Goal: Task Accomplishment & Management: Complete application form

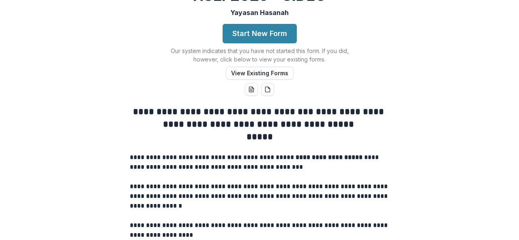
scroll to position [56, 0]
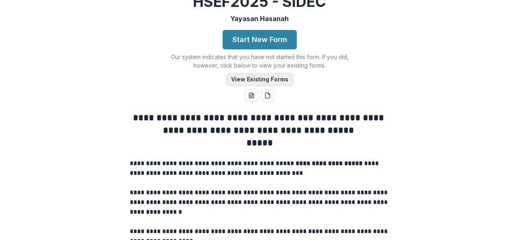
click at [284, 86] on button "View Existing Forms" at bounding box center [260, 79] width 68 height 13
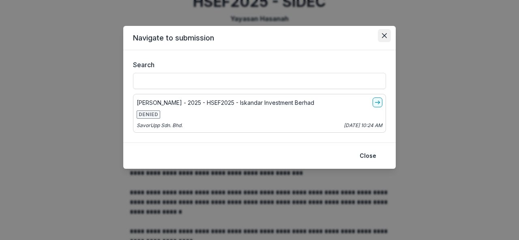
click at [384, 35] on icon "Close" at bounding box center [384, 35] width 5 height 5
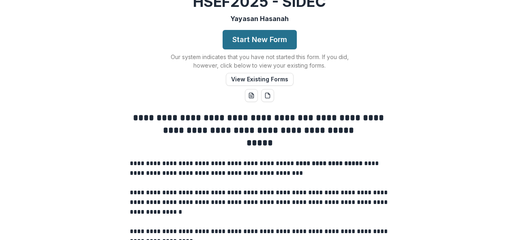
click at [281, 49] on button "Start New Form" at bounding box center [259, 39] width 74 height 19
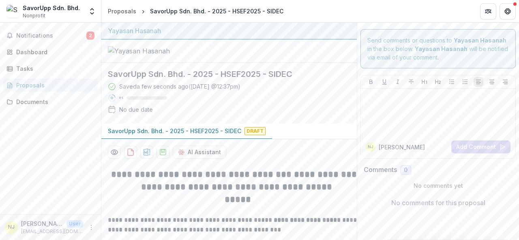
scroll to position [180, 0]
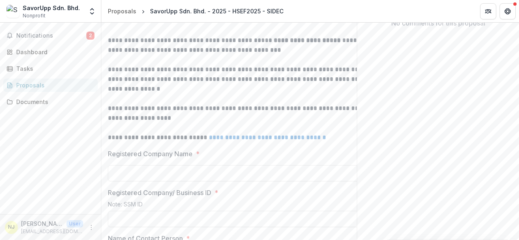
click at [320, 43] on strong "**********" at bounding box center [306, 40] width 67 height 6
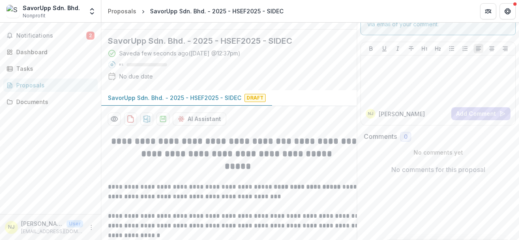
scroll to position [0, 0]
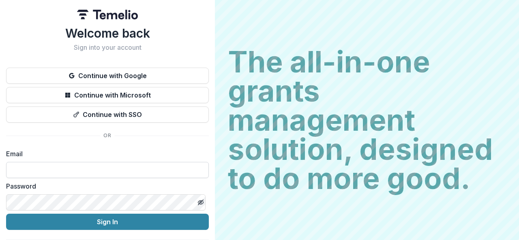
click at [160, 173] on input at bounding box center [107, 170] width 203 height 16
click at [148, 170] on input at bounding box center [107, 170] width 203 height 16
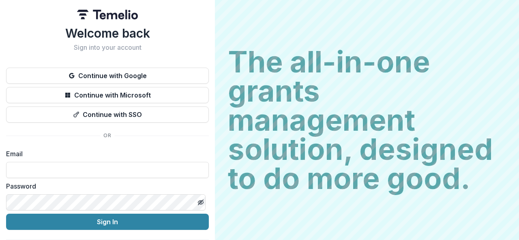
click at [164, 151] on label "Email" at bounding box center [105, 154] width 198 height 10
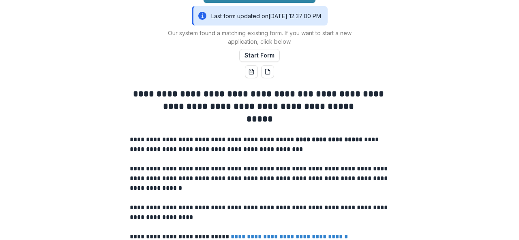
scroll to position [79, 0]
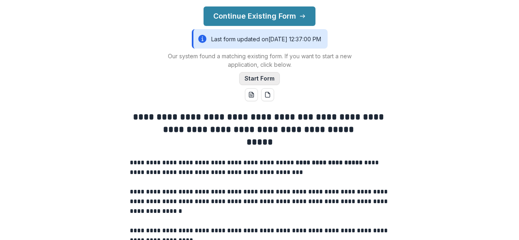
click at [269, 85] on button "Start Form" at bounding box center [259, 78] width 41 height 13
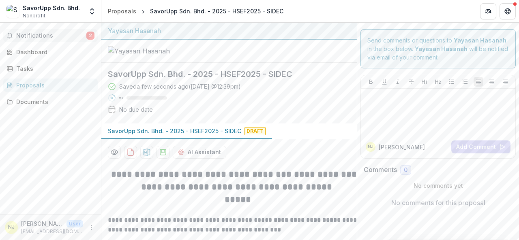
click at [68, 34] on span "Notifications" at bounding box center [51, 35] width 70 height 7
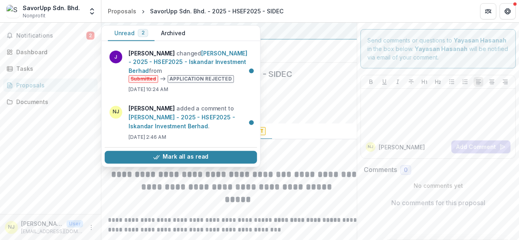
click at [70, 85] on div "Proposals" at bounding box center [53, 85] width 75 height 9
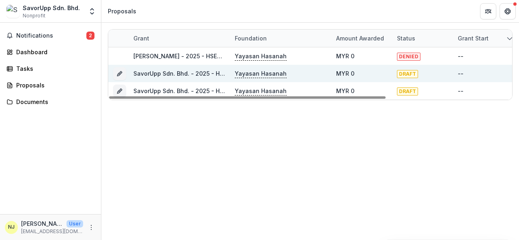
click at [147, 72] on link "SavorUpp Sdn. Bhd. - 2025 - HSEF2025 - SIDEC" at bounding box center [199, 73] width 133 height 7
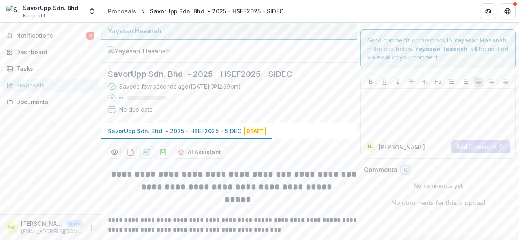
click at [138, 114] on div "No due date" at bounding box center [136, 109] width 34 height 9
